Goal: Task Accomplishment & Management: Complete application form

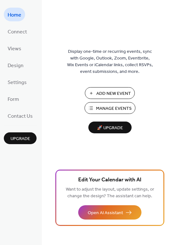
click at [115, 110] on span "Manage Events" at bounding box center [114, 108] width 36 height 7
click at [109, 94] on span "Add New Event" at bounding box center [113, 93] width 35 height 7
click at [23, 140] on span "Upgrade" at bounding box center [20, 138] width 20 height 7
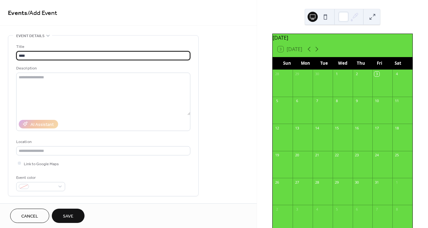
drag, startPoint x: 43, startPoint y: 55, endPoint x: 7, endPoint y: 51, distance: 35.9
click at [7, 52] on div "**********" at bounding box center [128, 229] width 257 height 389
type input "**********"
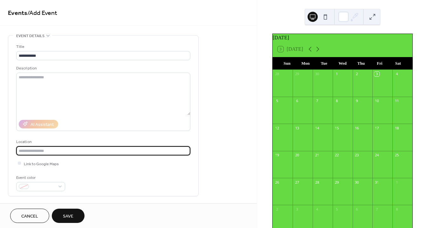
drag, startPoint x: 51, startPoint y: 151, endPoint x: 56, endPoint y: 152, distance: 4.4
click at [51, 153] on input "text" at bounding box center [103, 150] width 174 height 9
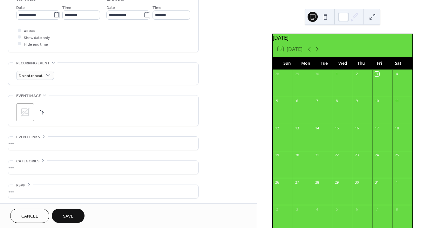
scroll to position [220, 0]
click at [26, 112] on icon at bounding box center [25, 111] width 10 height 10
click at [45, 109] on button "button" at bounding box center [42, 111] width 9 height 9
click at [66, 217] on span "Save" at bounding box center [68, 216] width 10 height 7
